Goal: Navigation & Orientation: Go to known website

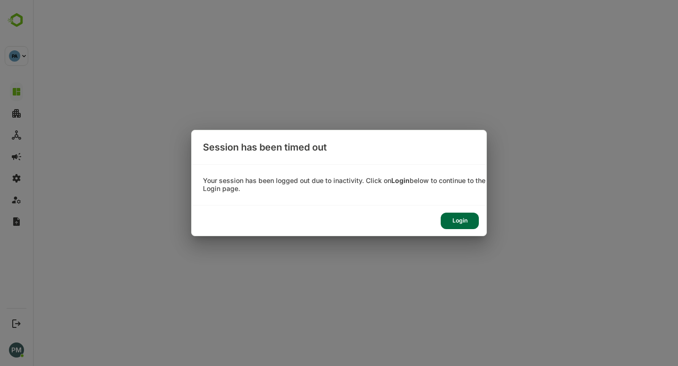
click at [460, 225] on div "Login" at bounding box center [460, 221] width 38 height 16
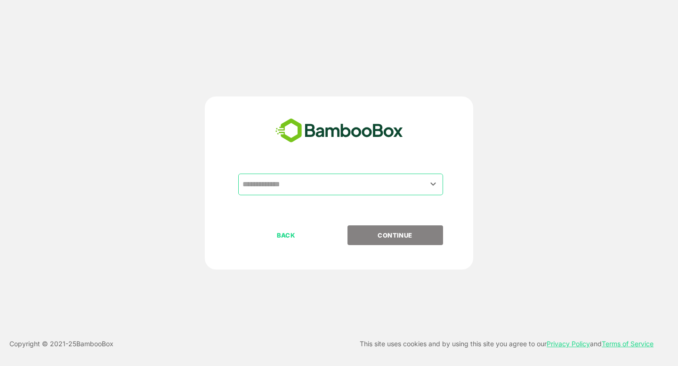
click at [290, 187] on input "text" at bounding box center [340, 185] width 201 height 18
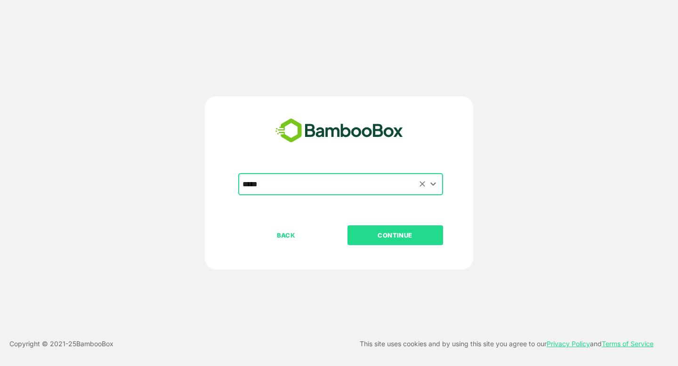
type input "*****"
click at [347, 225] on button "CONTINUE" at bounding box center [395, 235] width 96 height 20
